Goal: Transaction & Acquisition: Purchase product/service

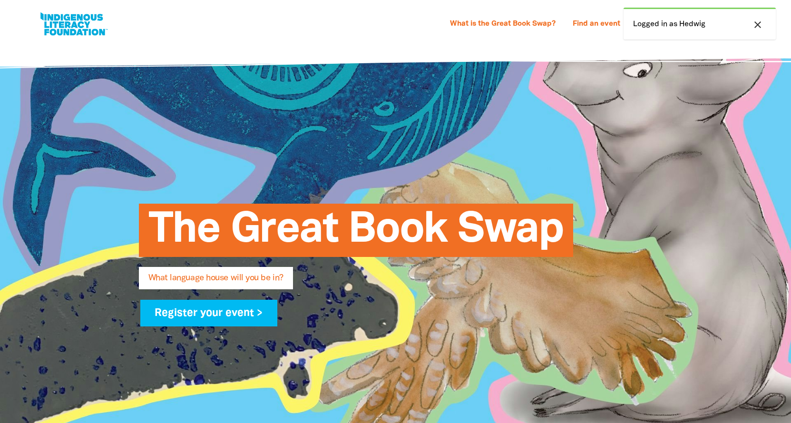
select select "k12"
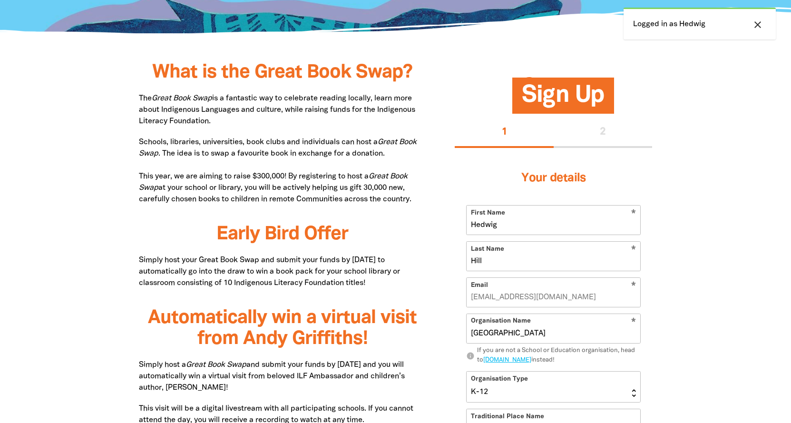
scroll to position [666, 0]
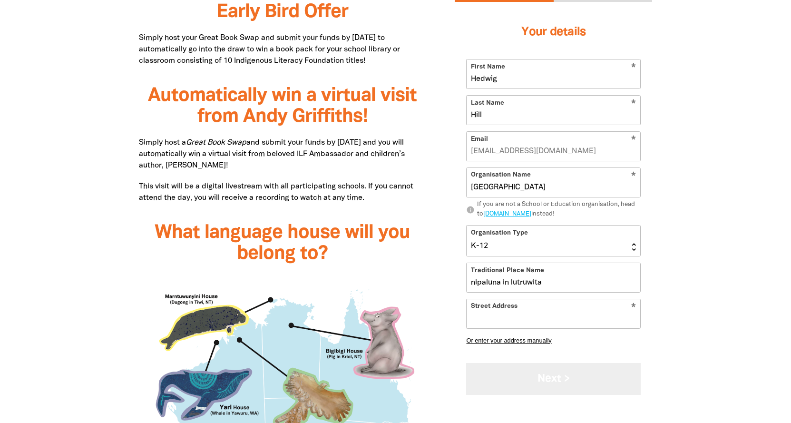
click at [523, 368] on button "Next >" at bounding box center [553, 379] width 175 height 32
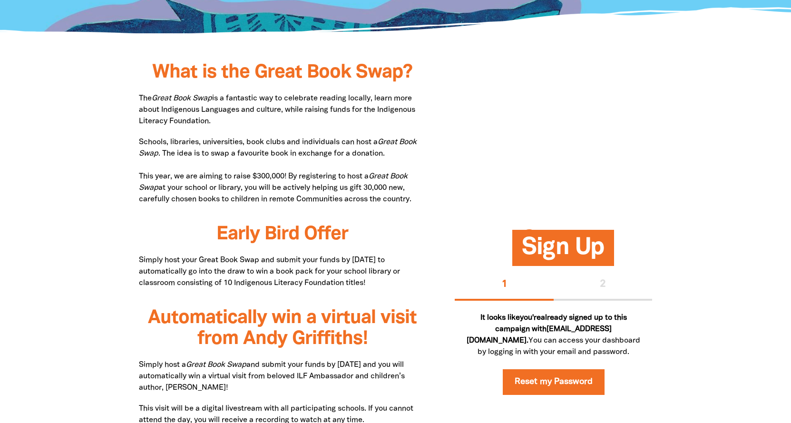
scroll to position [0, 0]
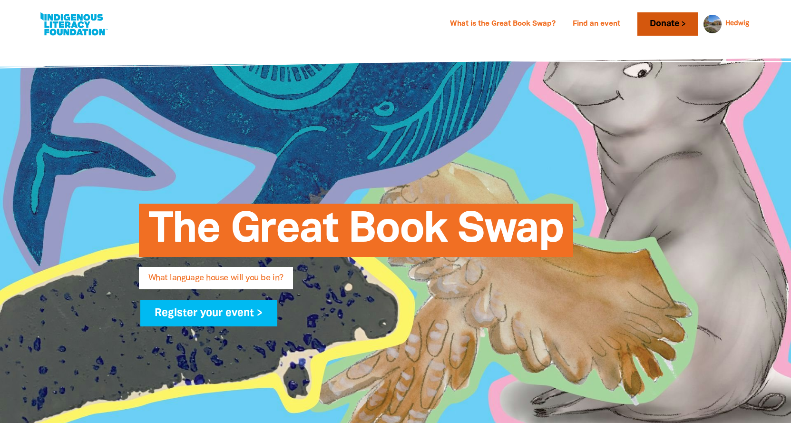
click at [655, 22] on link "Donate" at bounding box center [667, 23] width 60 height 23
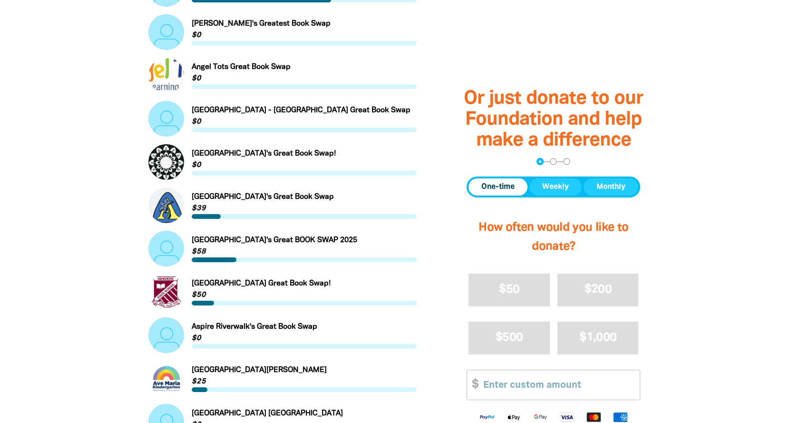
scroll to position [151, 0]
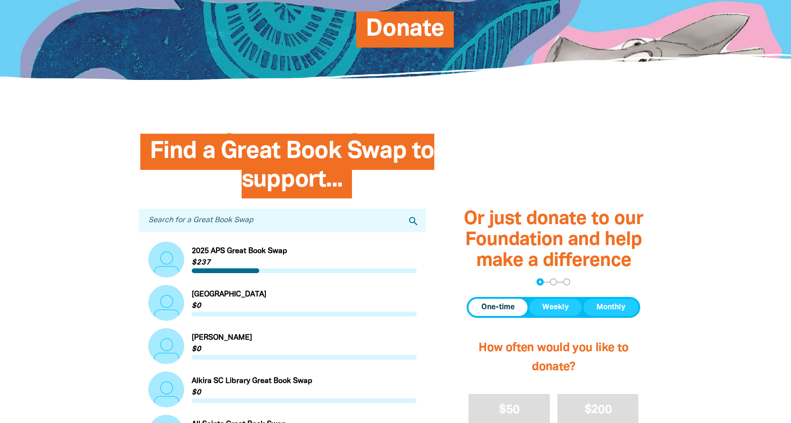
click at [216, 227] on input "Search for a Great Book Swap" at bounding box center [283, 220] width 288 height 23
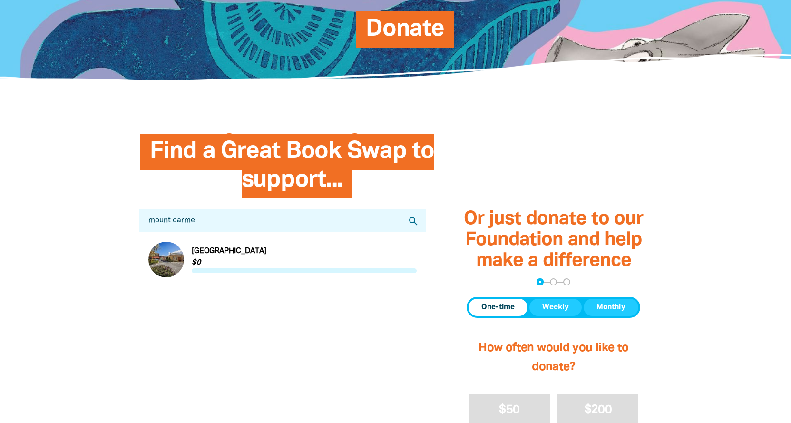
type input "mount carme"
click at [177, 257] on link "Link to [GEOGRAPHIC_DATA]" at bounding box center [282, 260] width 269 height 36
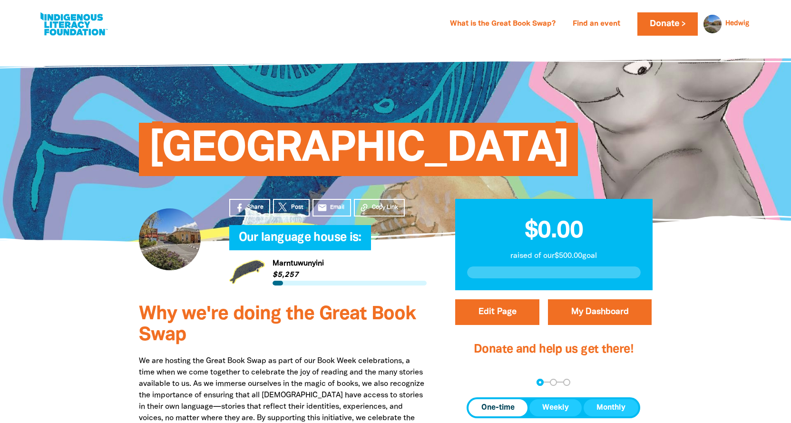
scroll to position [222, 0]
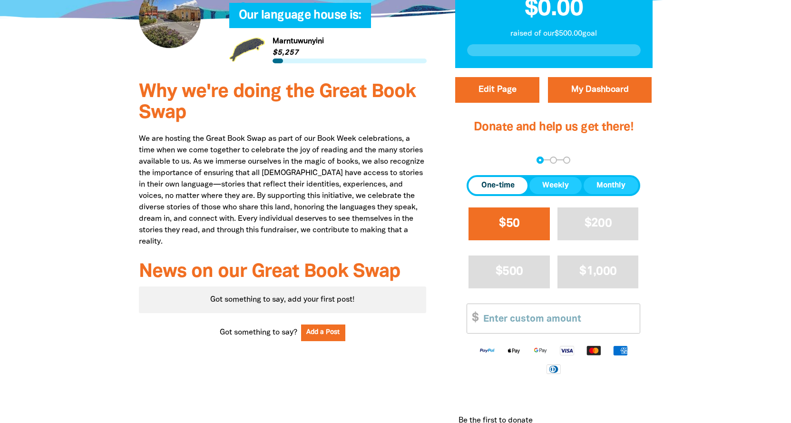
click at [526, 226] on button "$50" at bounding box center [509, 223] width 81 height 33
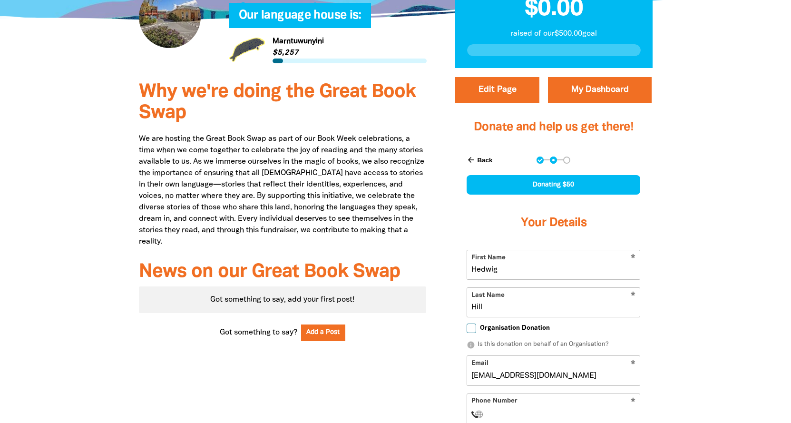
click at [525, 266] on input "Hedwig" at bounding box center [553, 264] width 173 height 29
drag, startPoint x: 525, startPoint y: 266, endPoint x: 535, endPoint y: 279, distance: 15.6
click at [447, 263] on div "Edit Page My Dashboard Donate and help us get there! arrow_back Back Step 1 Ste…" at bounding box center [554, 345] width 226 height 546
type input "[PERSON_NAME]"
click at [497, 307] on input "Hill" at bounding box center [553, 302] width 173 height 29
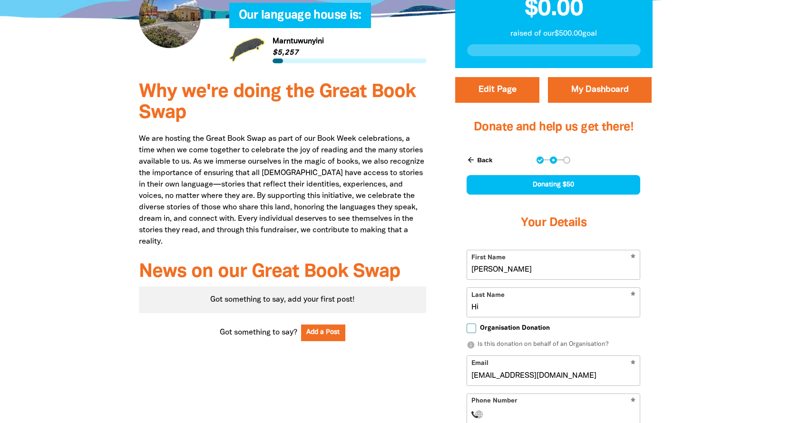
type input "H"
click at [495, 306] on input "Hawrad" at bounding box center [553, 302] width 173 height 29
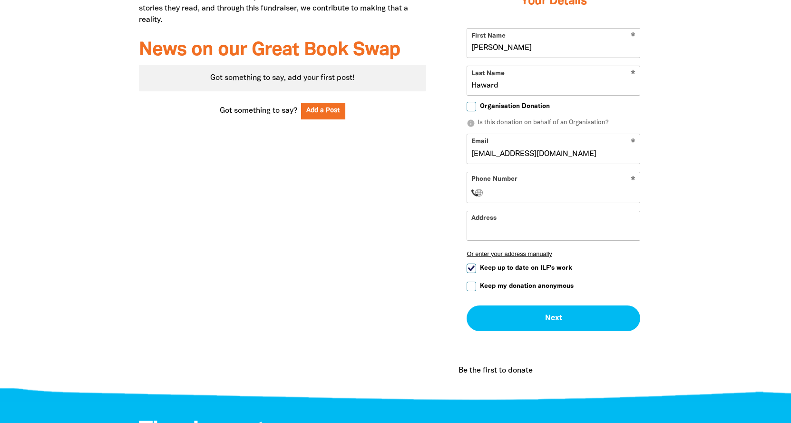
type input "Haward"
click at [471, 284] on input "Keep my donation anonymous" at bounding box center [472, 287] width 10 height 10
click at [469, 284] on input "Keep my donation anonymous" at bounding box center [472, 287] width 10 height 10
checkbox input "false"
click at [473, 107] on input "Organisation Donation" at bounding box center [472, 107] width 10 height 10
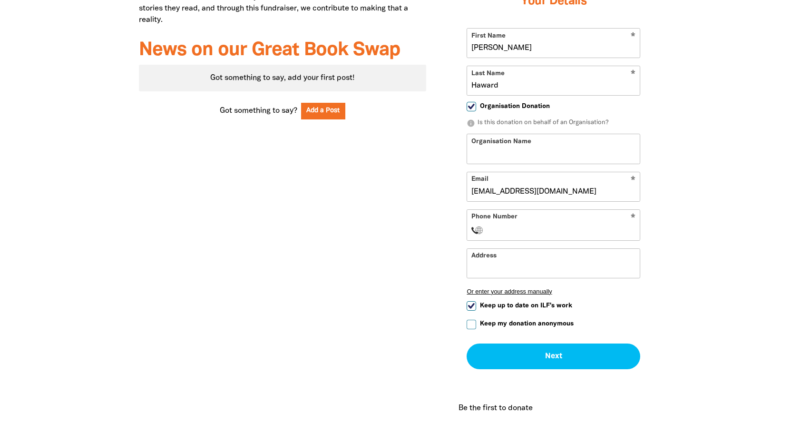
click at [473, 108] on input "Organisation Donation" at bounding box center [472, 107] width 10 height 10
checkbox input "false"
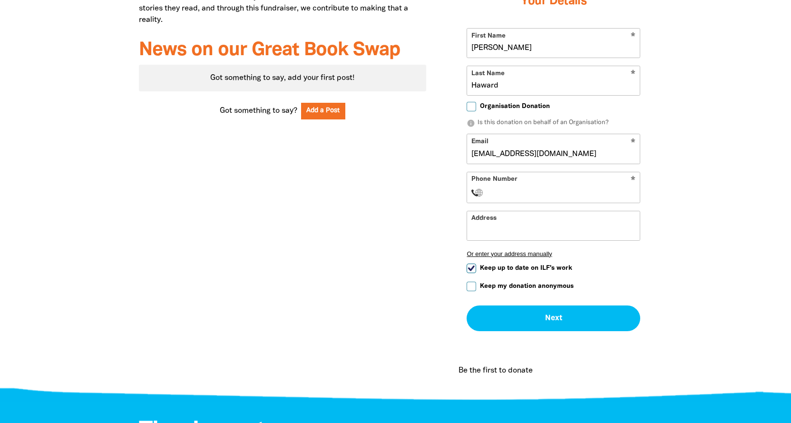
click at [539, 189] on input "Phone Number" at bounding box center [563, 192] width 146 height 11
type input "[PHONE_NUMBER]"
type input "[STREET_ADDRESS][PERSON_NAME]"
select select "AU"
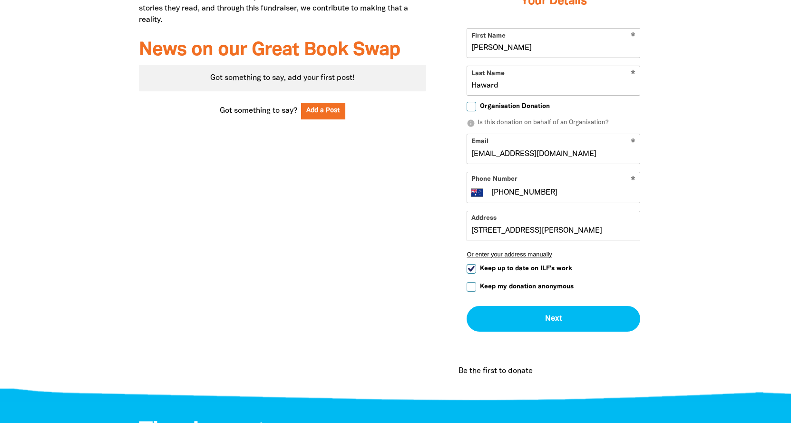
type input "[PHONE_NUMBER]"
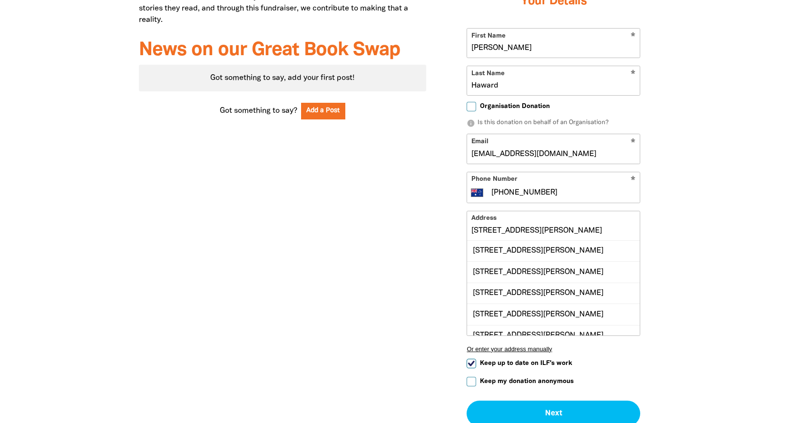
click at [526, 233] on input "[STREET_ADDRESS][PERSON_NAME]" at bounding box center [553, 225] width 173 height 29
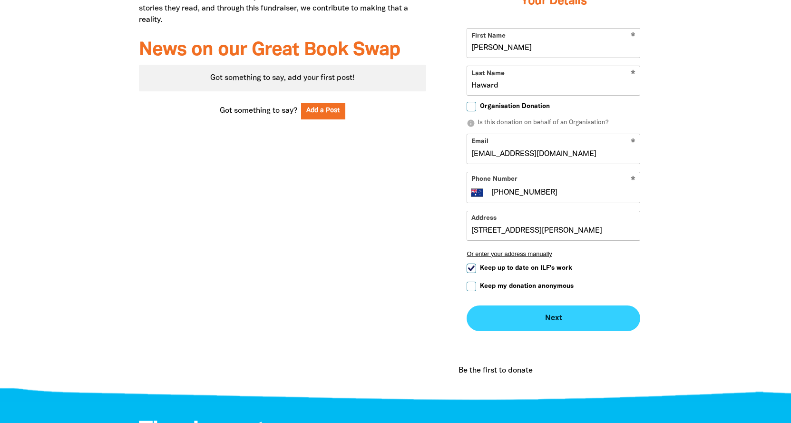
click at [543, 397] on div "Edit Page My Dashboard Donate and help us get there! arrow_back Back Step 1 Ste…" at bounding box center [553, 125] width 197 height 541
click at [554, 314] on button "Next chevron_right" at bounding box center [554, 318] width 174 height 26
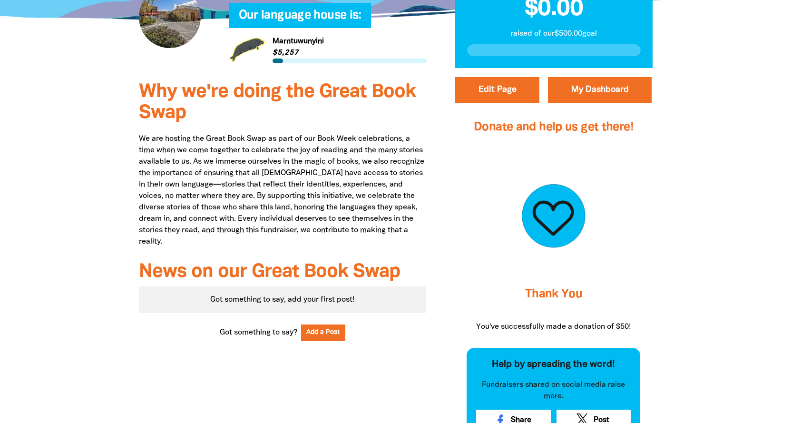
scroll to position [0, 0]
